Goal: Transaction & Acquisition: Purchase product/service

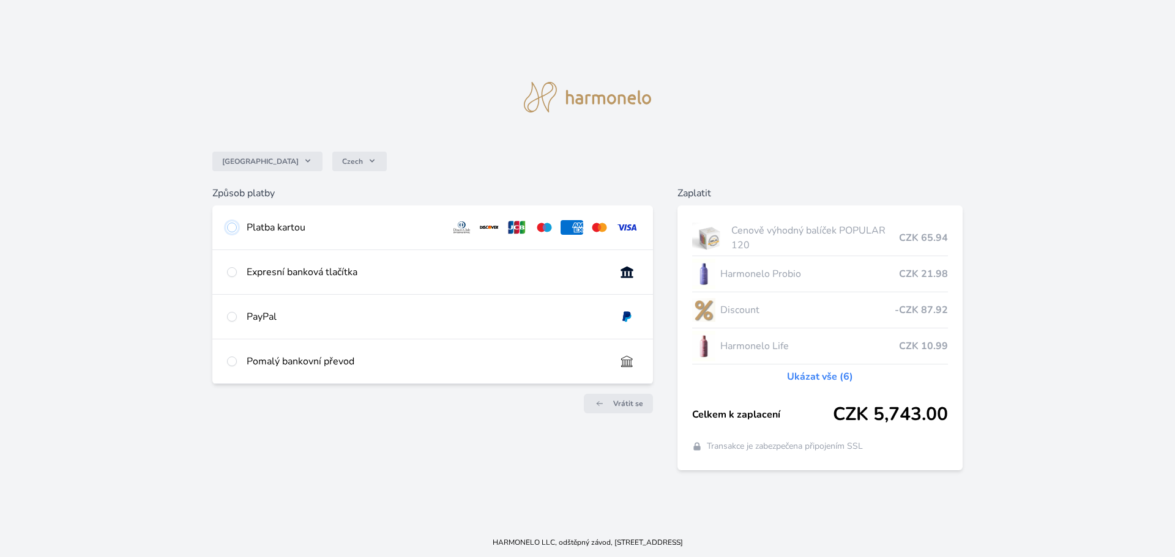
click at [232, 228] on input "radio" at bounding box center [232, 228] width 10 height 10
radio input "true"
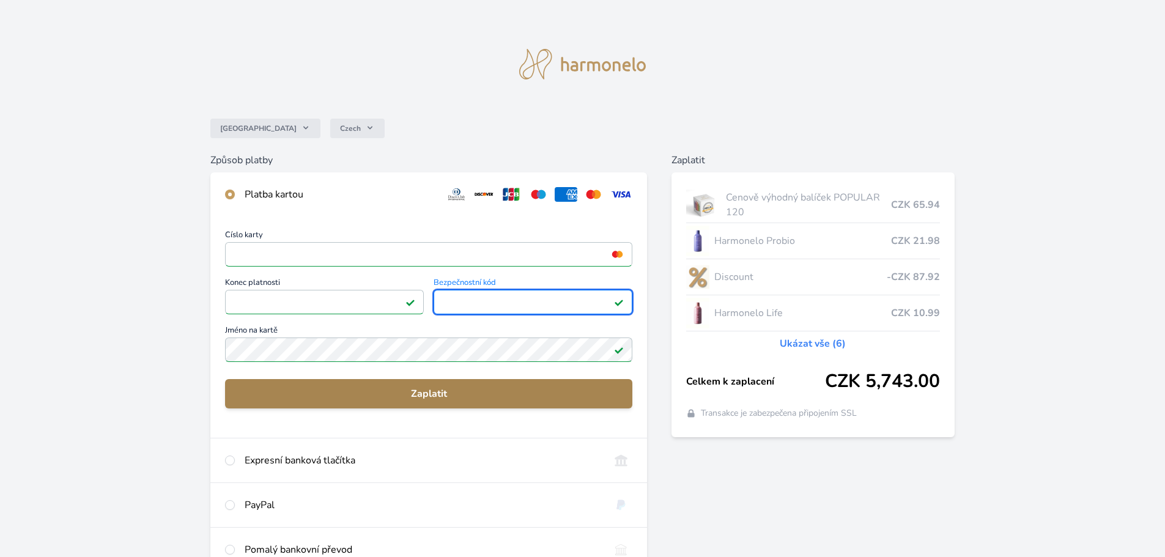
click at [361, 387] on span "Zaplatit" at bounding box center [429, 394] width 388 height 15
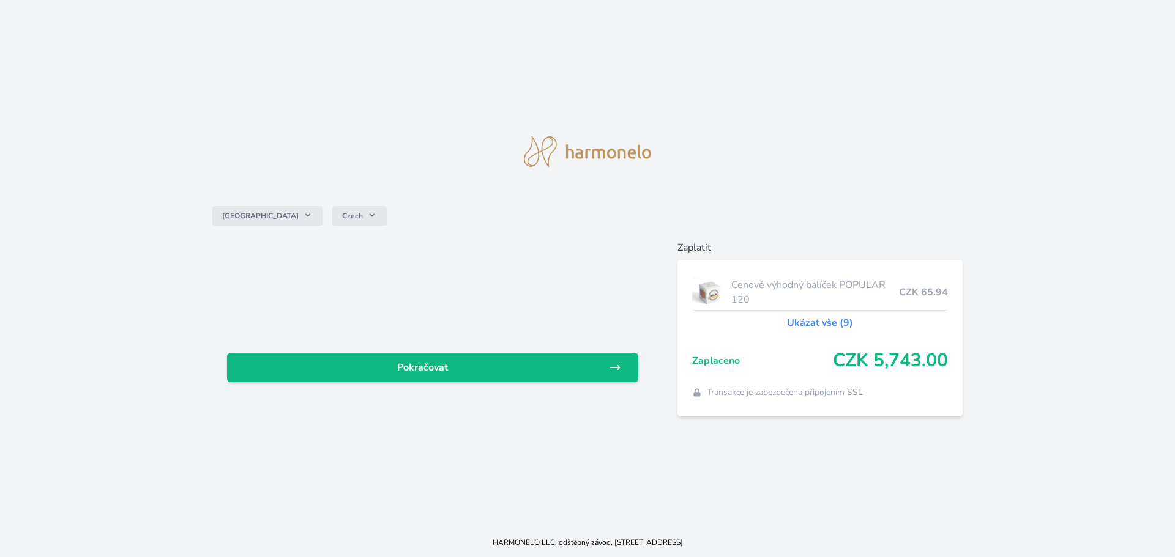
click at [411, 121] on div "Česko Czech Pokračovat Zaplatit Cenově výhodný balíček POPULAR 120 CZK 65.94 Uk…" at bounding box center [587, 264] width 1175 height 528
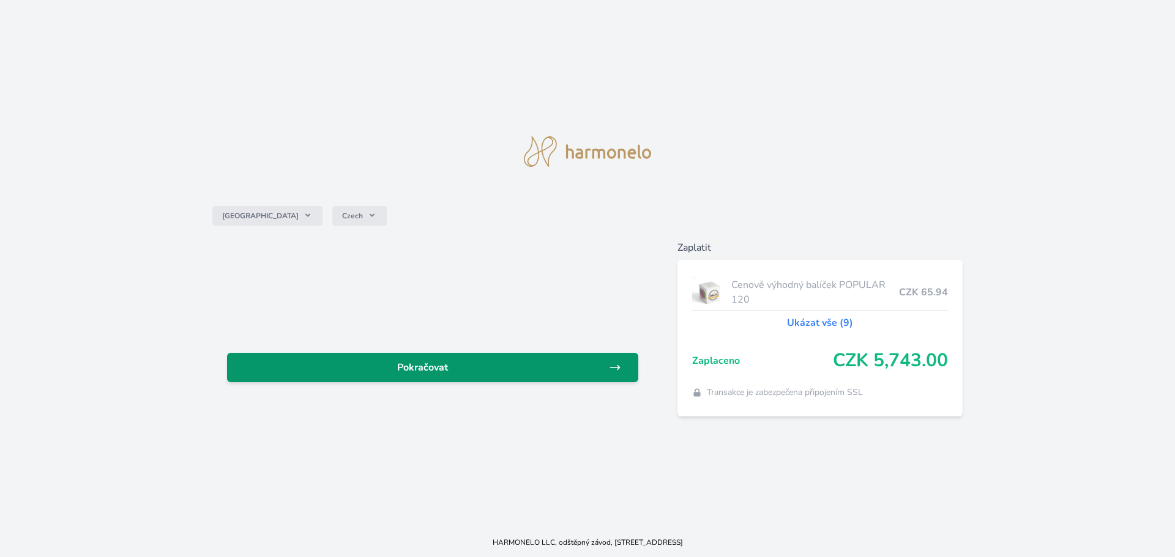
click at [429, 364] on span "Pokračovat" at bounding box center [423, 367] width 372 height 15
